Goal: Task Accomplishment & Management: Manage account settings

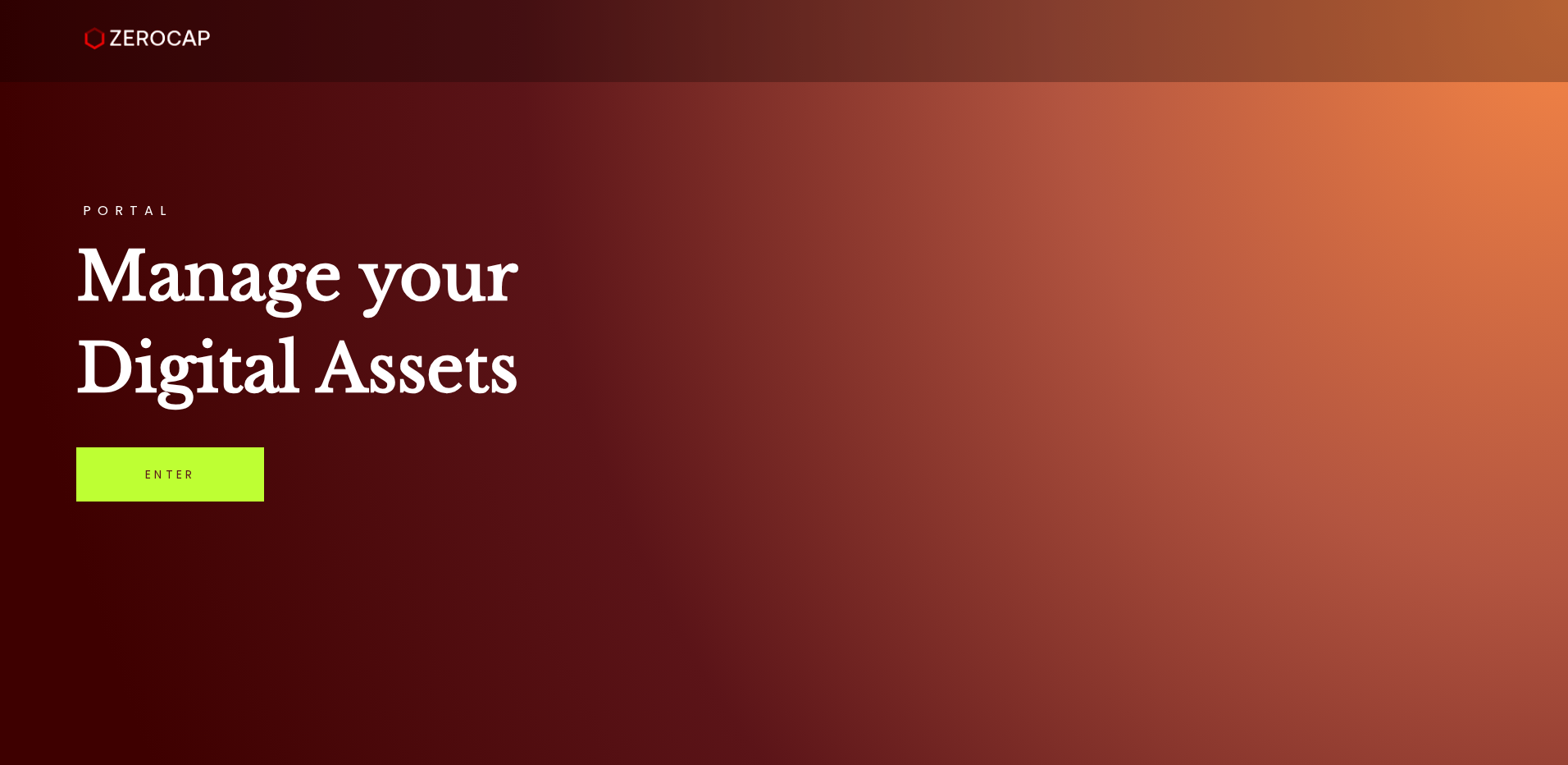
click at [169, 480] on link "Enter" at bounding box center [170, 474] width 188 height 55
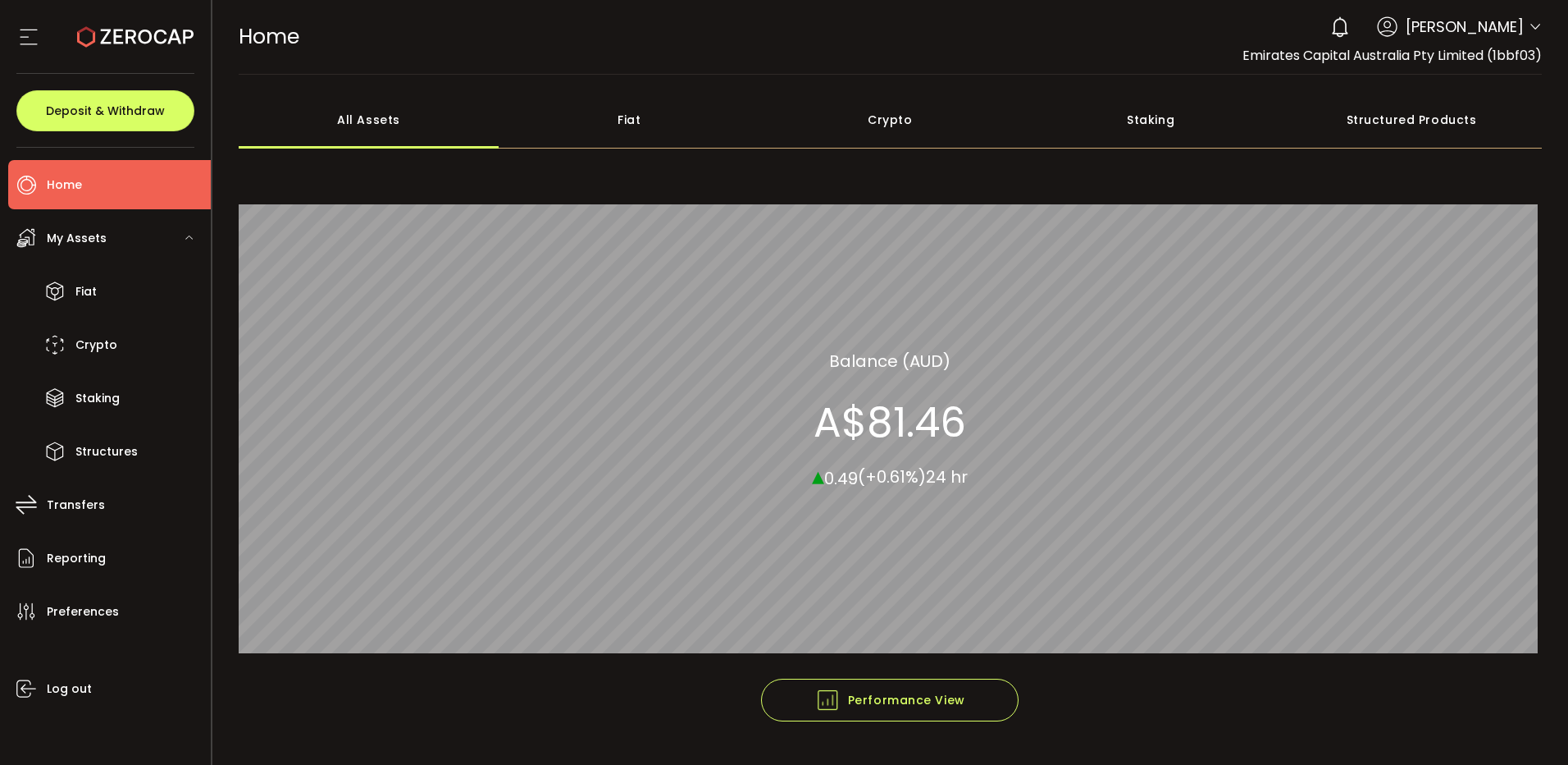
scroll to position [43, 0]
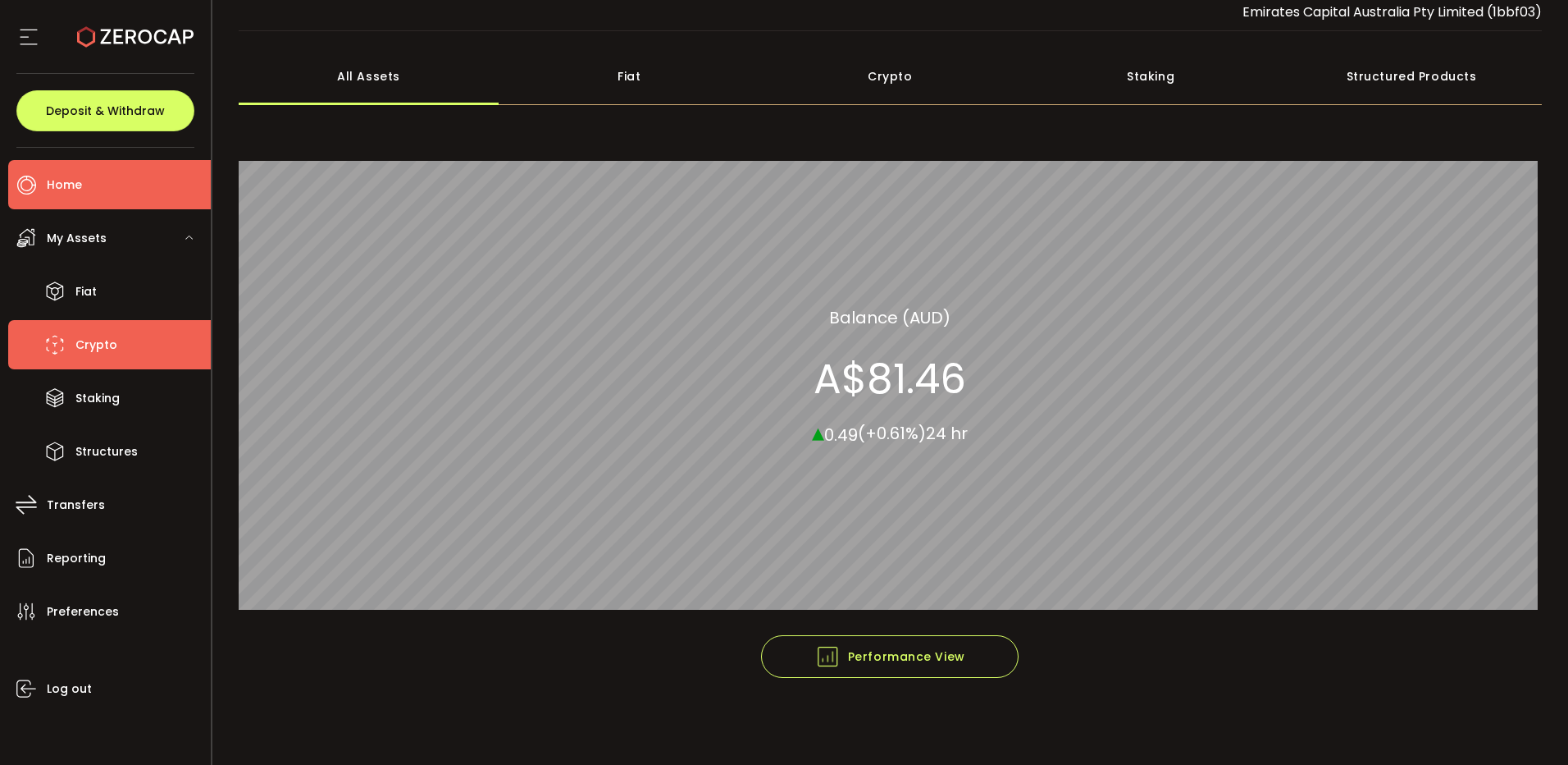
click at [87, 334] on span "Crypto" at bounding box center [96, 344] width 42 height 23
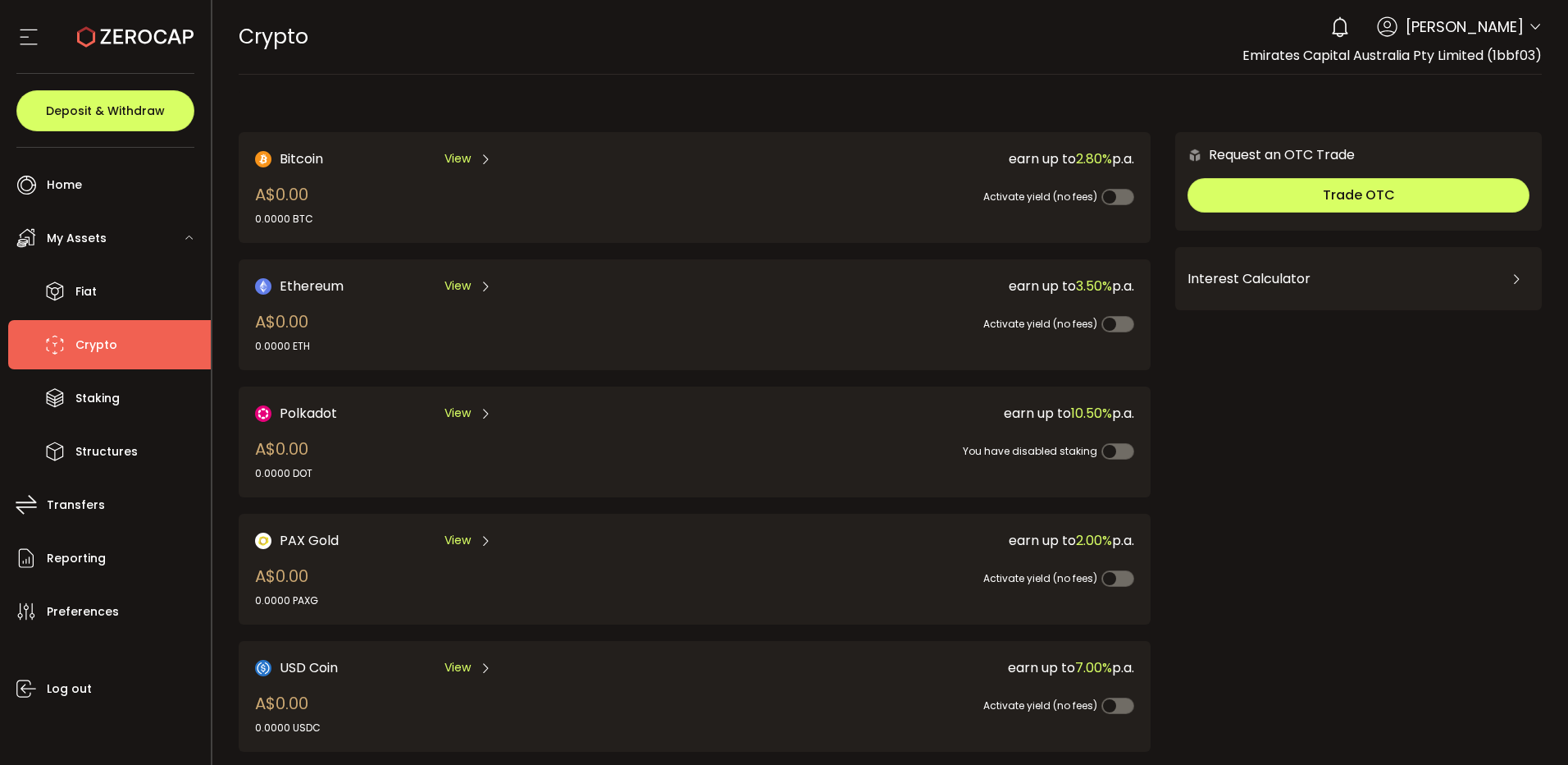
click at [1520, 24] on div "0 [PERSON_NAME] Account Emirates Capital Australia Pty Limited (1bbf03) Prefere…" at bounding box center [1432, 27] width 220 height 36
click at [1528, 28] on icon at bounding box center [1534, 27] width 13 height 13
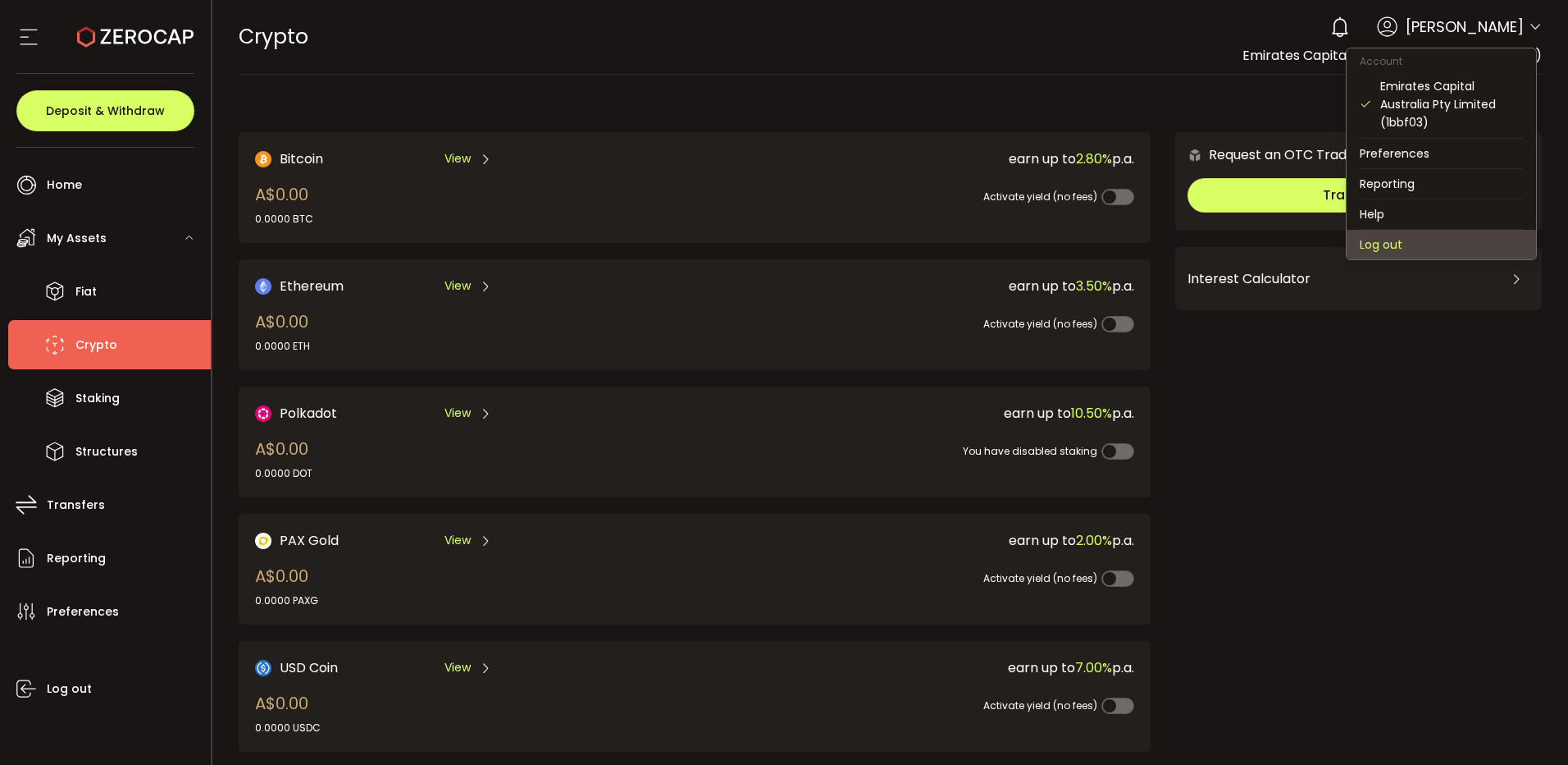
click at [1392, 248] on li "Log out" at bounding box center [1441, 244] width 189 height 29
